Goal: Task Accomplishment & Management: Use online tool/utility

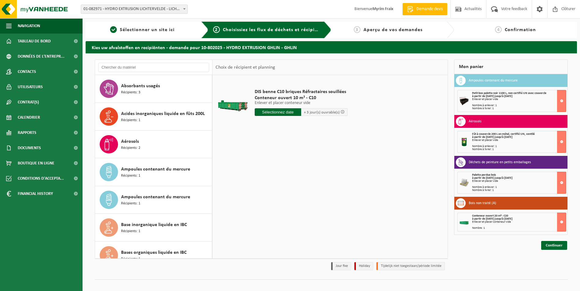
scroll to position [306, 0]
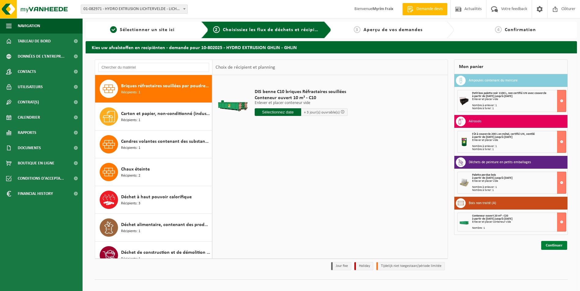
click at [549, 243] on link "Continuer" at bounding box center [554, 245] width 26 height 9
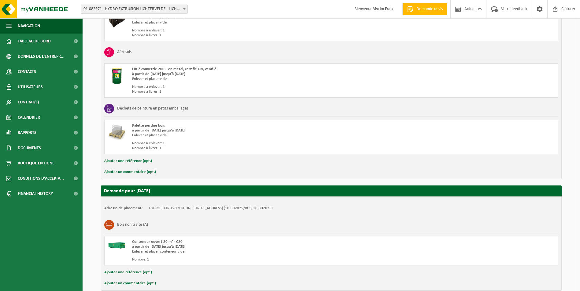
scroll to position [200, 0]
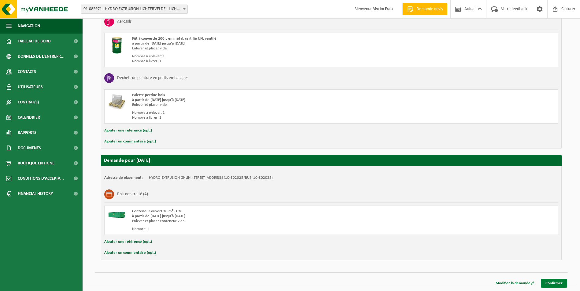
click at [558, 284] on link "Confirmer" at bounding box center [553, 283] width 26 height 9
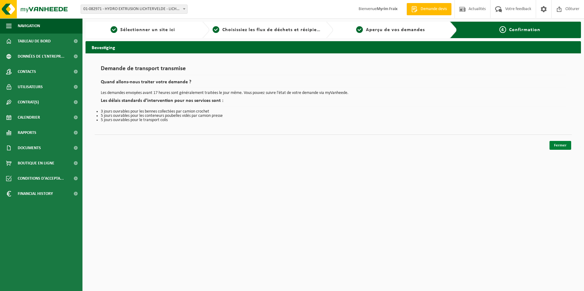
click at [566, 146] on link "Fermer" at bounding box center [561, 145] width 22 height 9
